Goal: Information Seeking & Learning: Learn about a topic

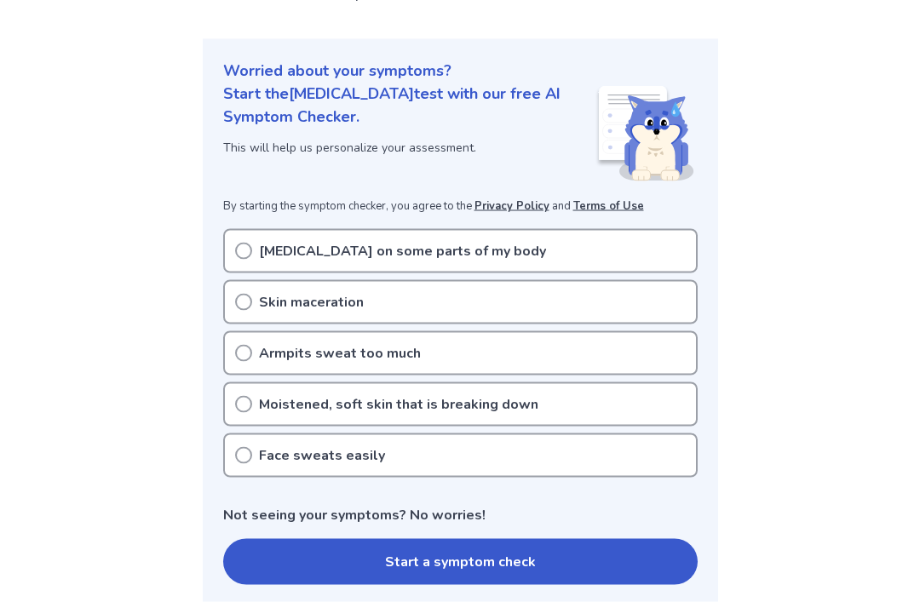
scroll to position [162, 0]
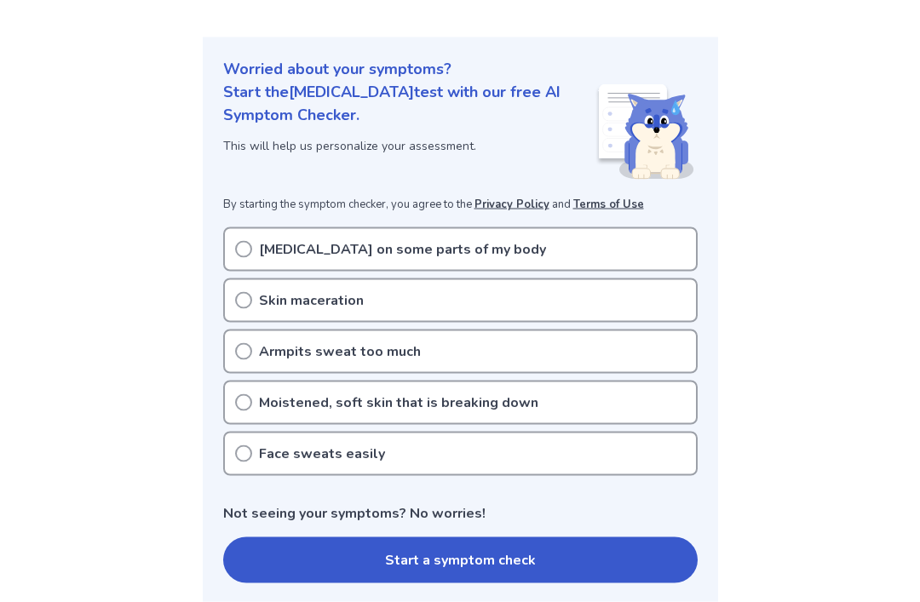
click at [423, 539] on button "Start a symptom check" at bounding box center [460, 561] width 474 height 46
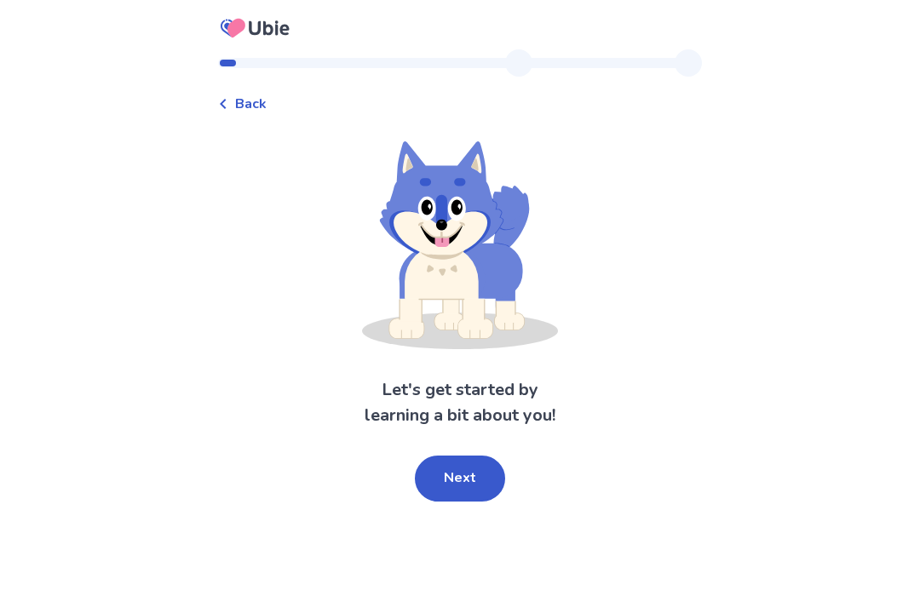
click at [460, 470] on button "Next" at bounding box center [460, 479] width 90 height 46
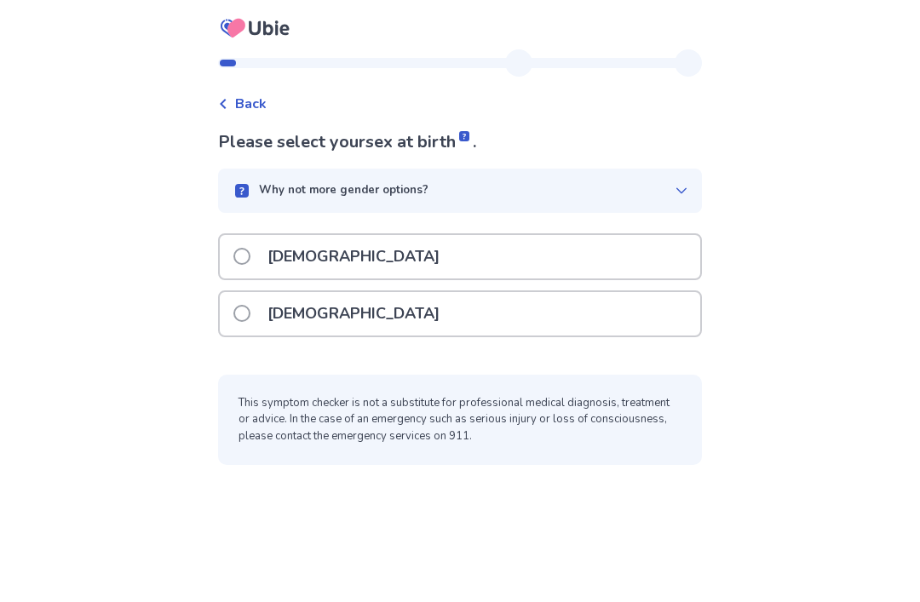
click at [616, 306] on div "Female" at bounding box center [460, 313] width 480 height 43
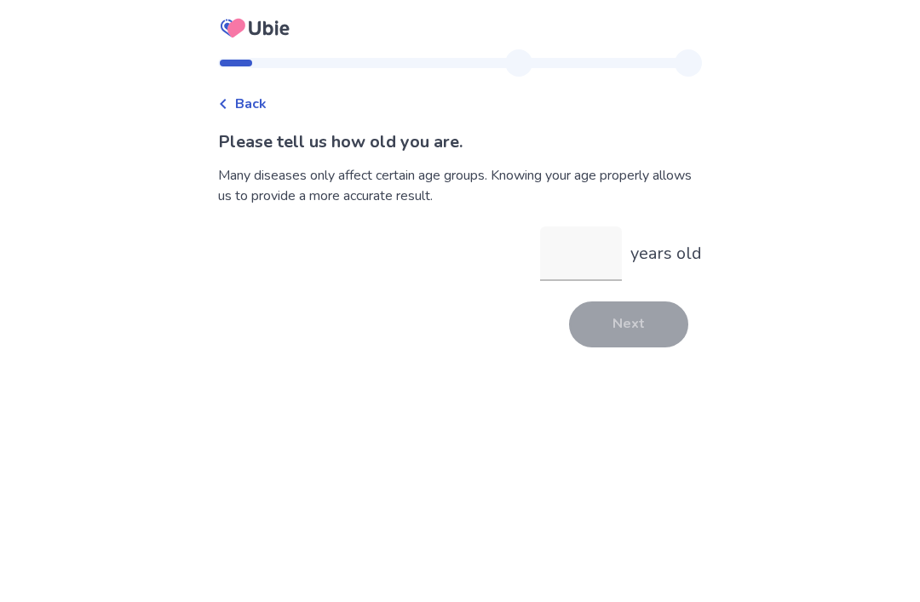
click at [556, 267] on input "years old" at bounding box center [581, 254] width 82 height 55
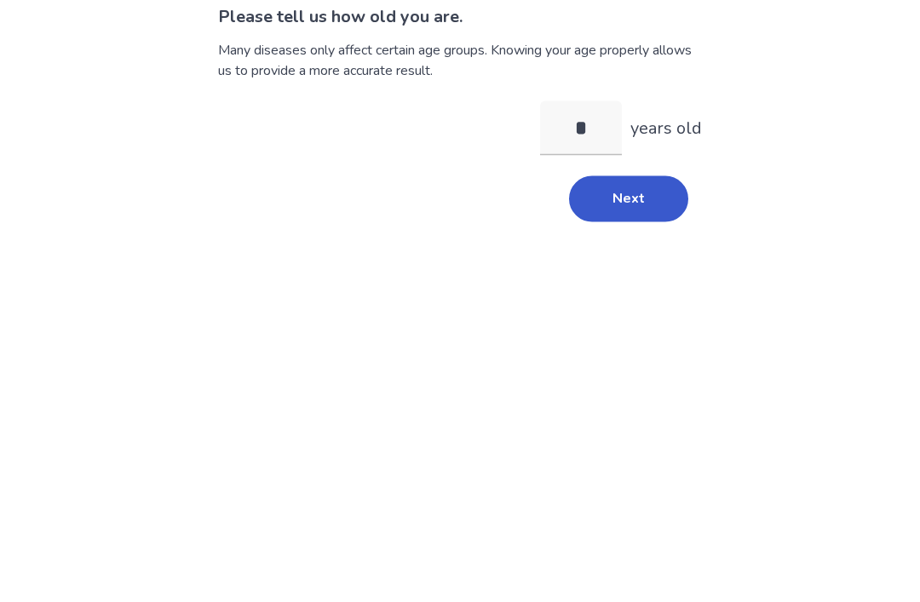
type input "**"
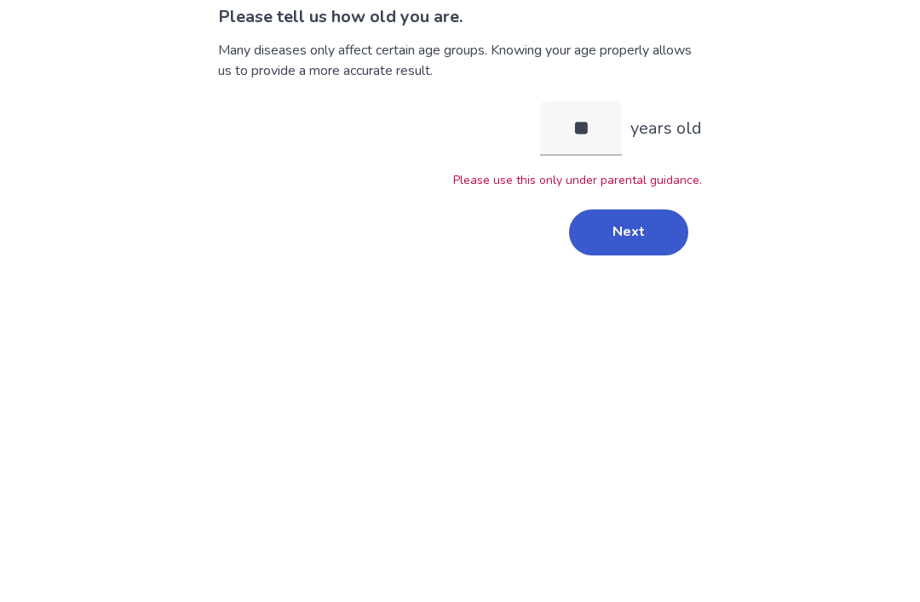
click at [675, 335] on button "Next" at bounding box center [628, 358] width 119 height 46
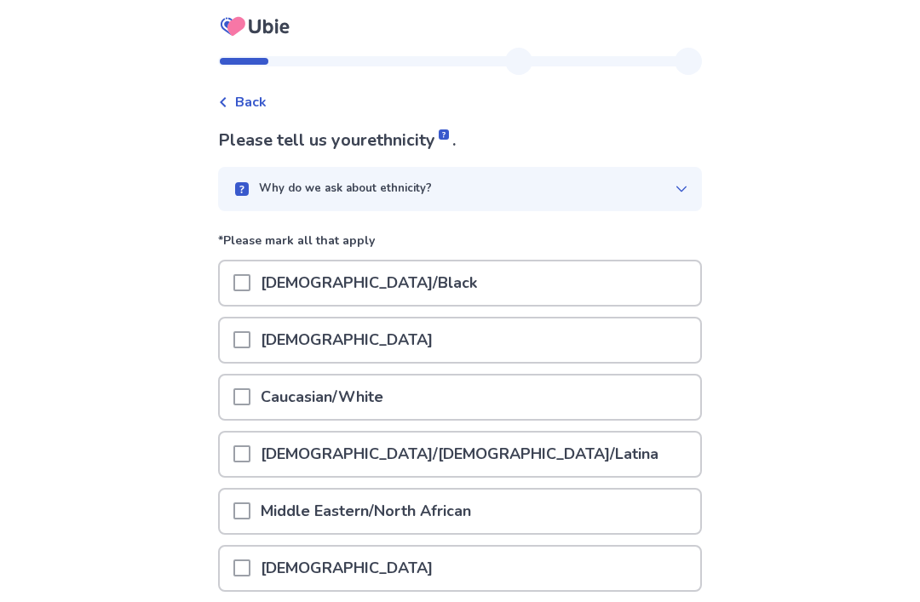
click at [630, 350] on div "Asian" at bounding box center [460, 340] width 480 height 43
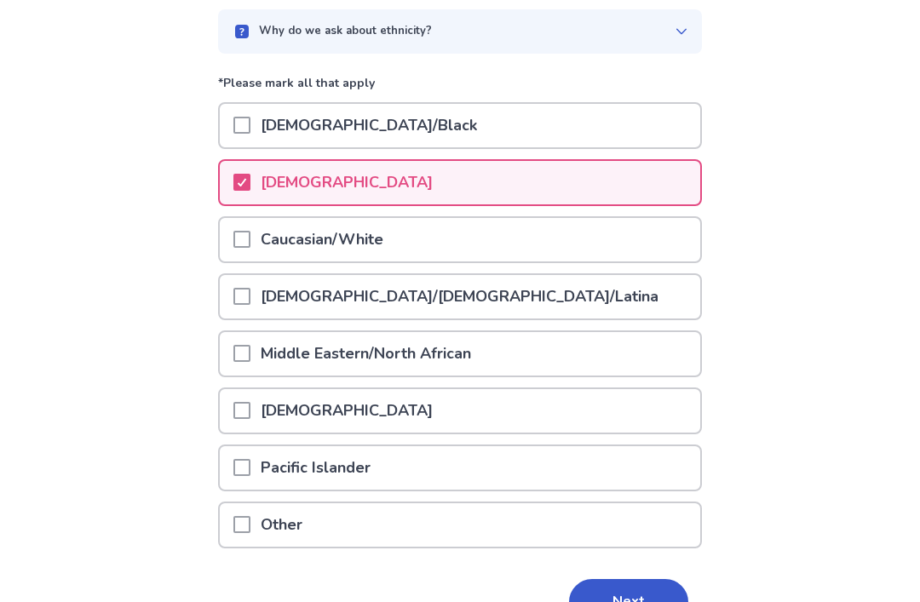
scroll to position [202, 0]
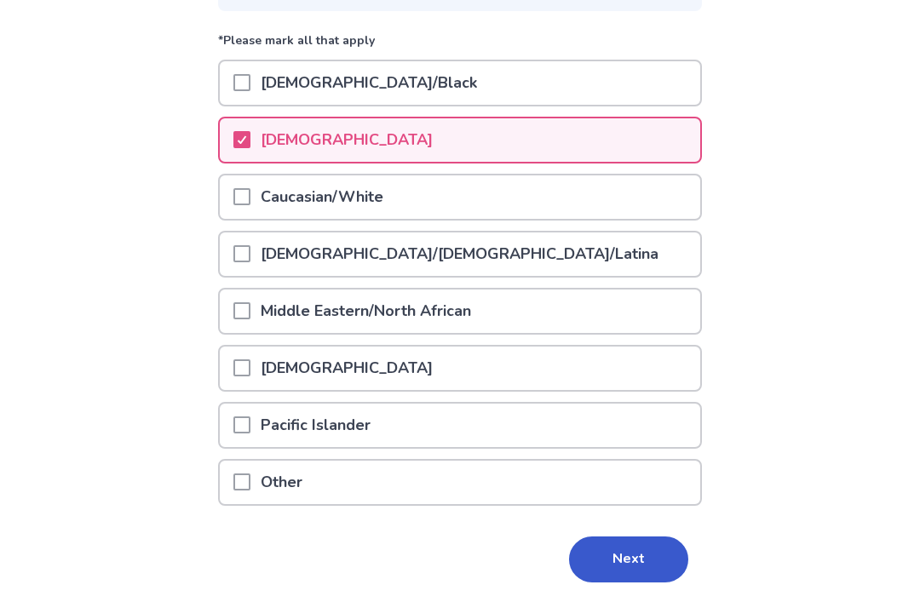
click at [610, 561] on button "Next" at bounding box center [628, 560] width 119 height 46
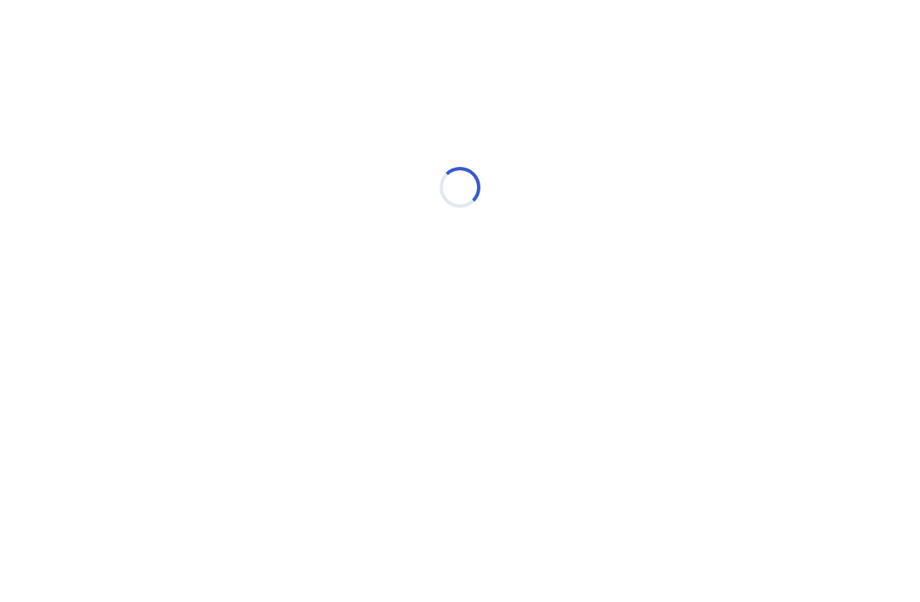
scroll to position [0, 0]
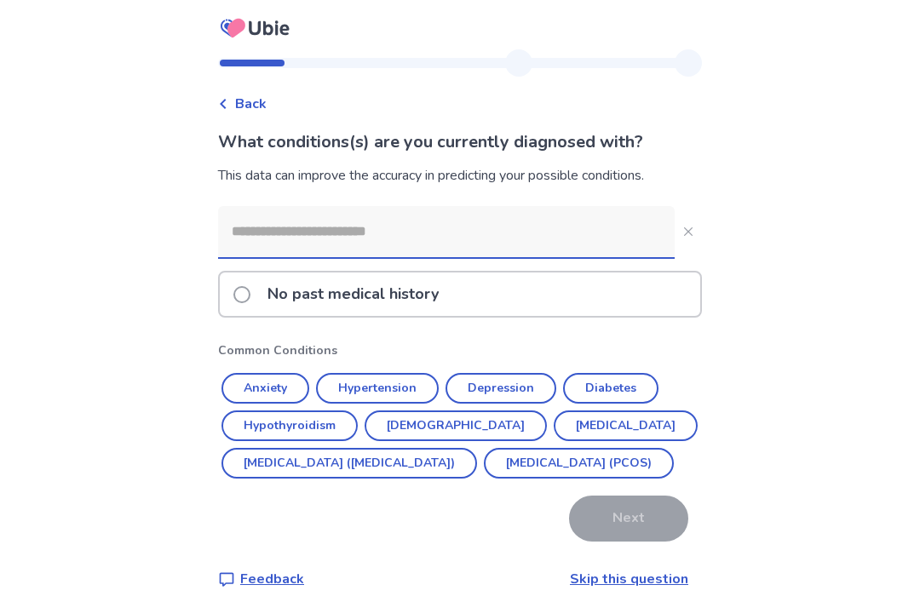
click at [681, 290] on div "No past medical history" at bounding box center [460, 294] width 480 height 43
